Goal: Find specific fact: Find specific fact

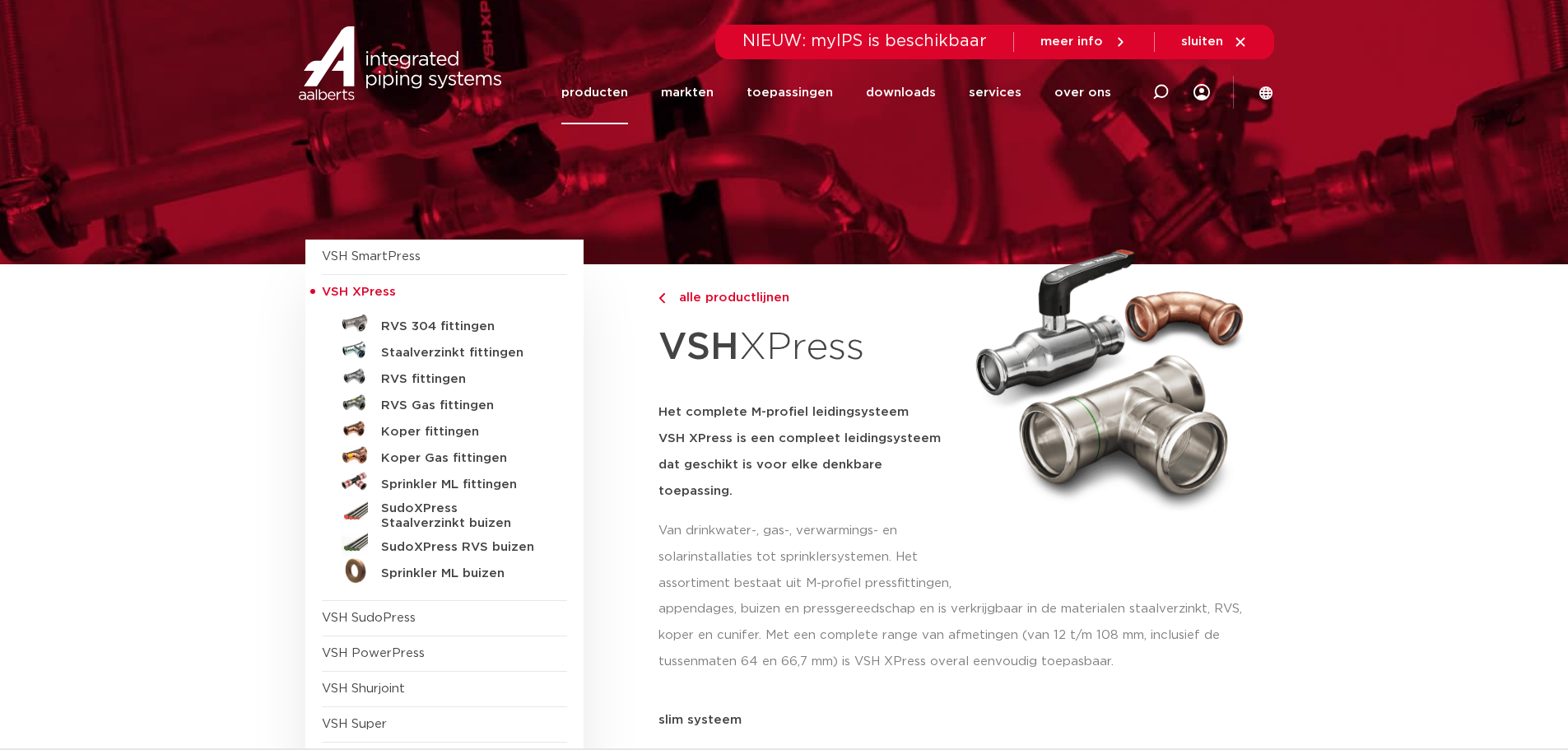
click at [1166, 91] on icon at bounding box center [1160, 92] width 17 height 17
paste input "2020000100"
type input "2020000100"
click button "Zoeken" at bounding box center [0, 0] width 0 height 0
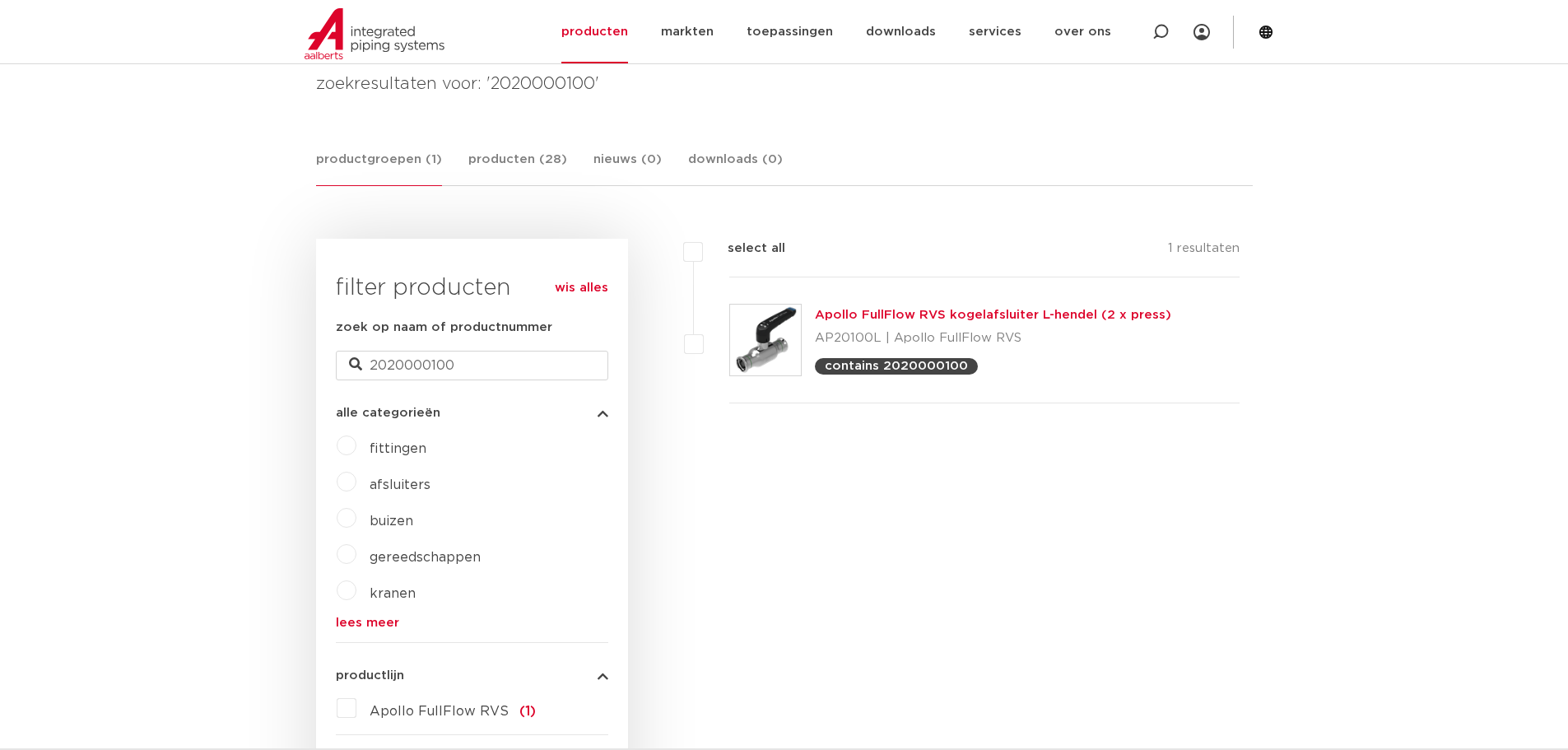
click at [897, 324] on div "Apollo FullFlow RVS kogelafsluiter L-hendel (2 x press) AP20100L | Apollo FullF…" at bounding box center [992, 339] width 357 height 69
click at [884, 319] on link "Apollo FullFlow RVS kogelafsluiter L-hendel (2 x press)" at bounding box center [992, 315] width 357 height 12
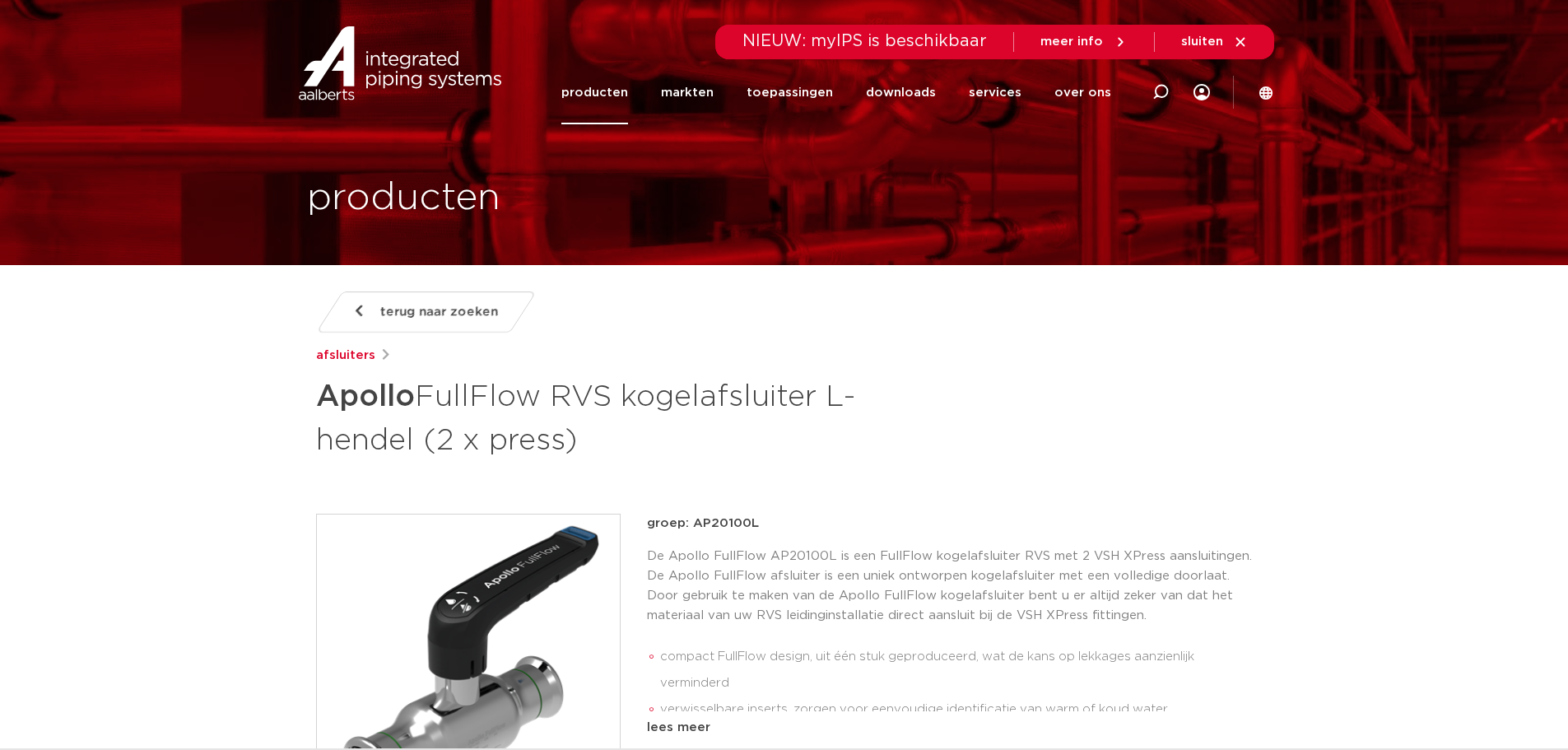
scroll to position [1060, 0]
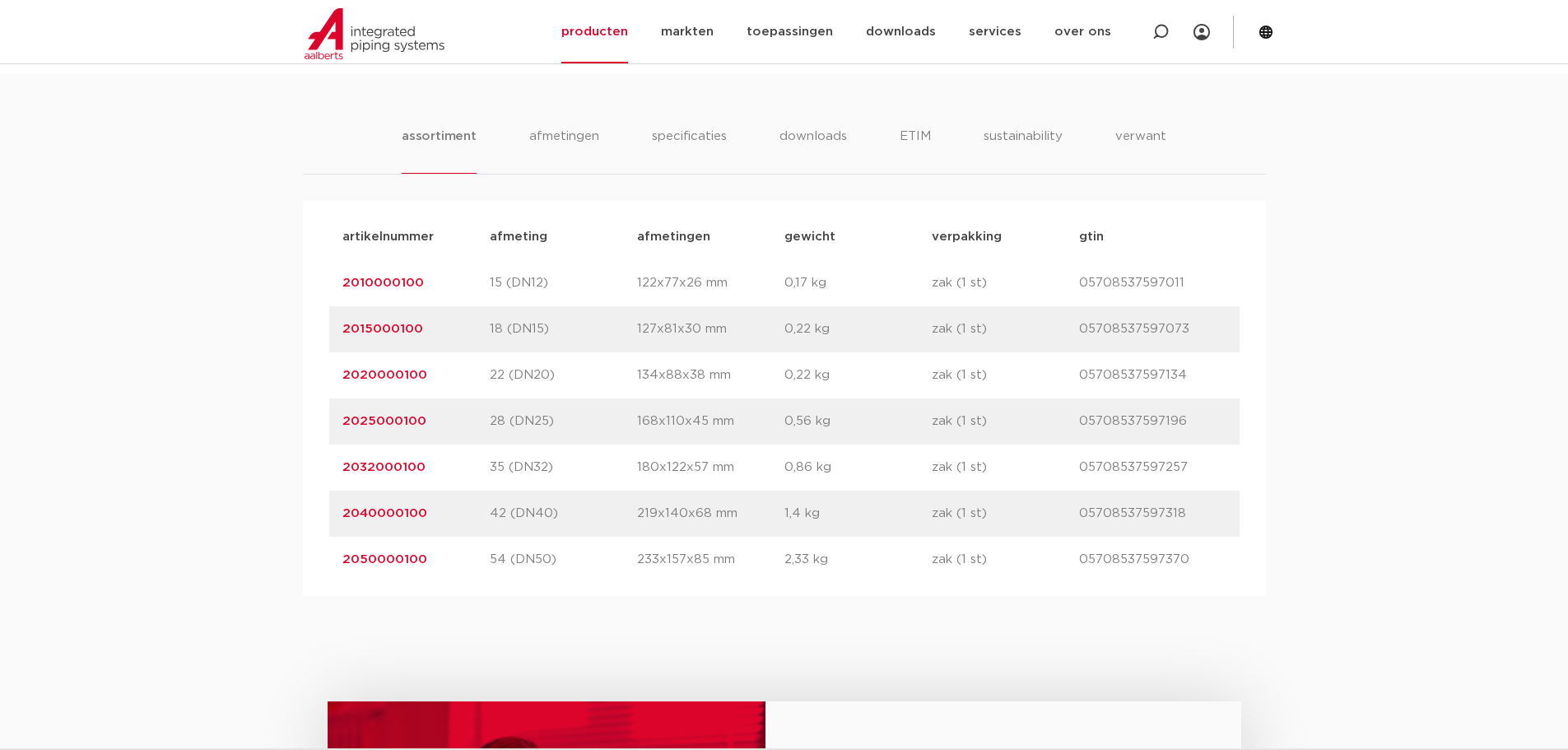
click at [372, 369] on link "2020000100" at bounding box center [385, 375] width 85 height 12
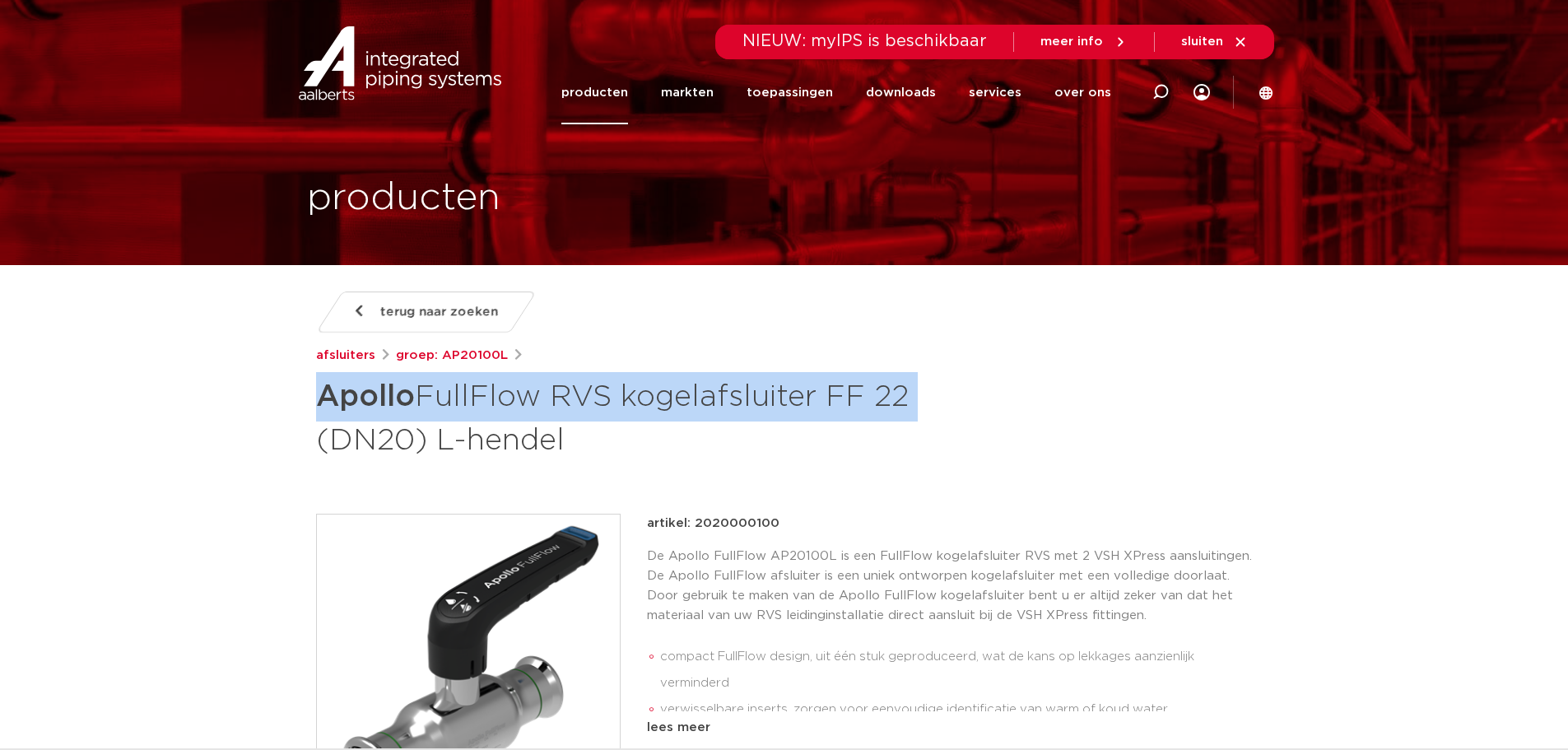
drag, startPoint x: 321, startPoint y: 392, endPoint x: 905, endPoint y: 385, distance: 584.0
click at [905, 385] on h1 "Apollo FullFlow RVS kogelafsluiter FF 22 (DN20) L-hendel" at bounding box center [624, 417] width 618 height 89
copy h1 "Apollo FullFlow RVS kogelafsluiter FF 22"
